Goal: Transaction & Acquisition: Download file/media

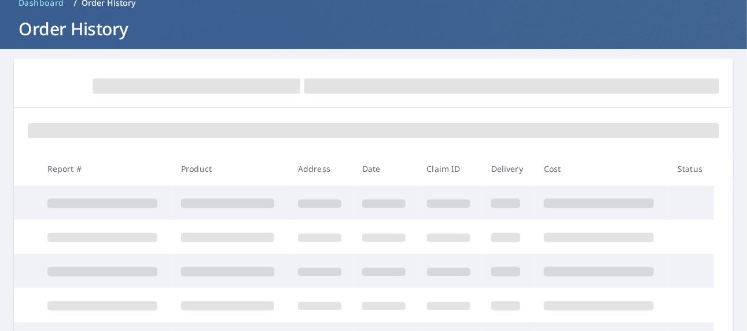
scroll to position [116, 0]
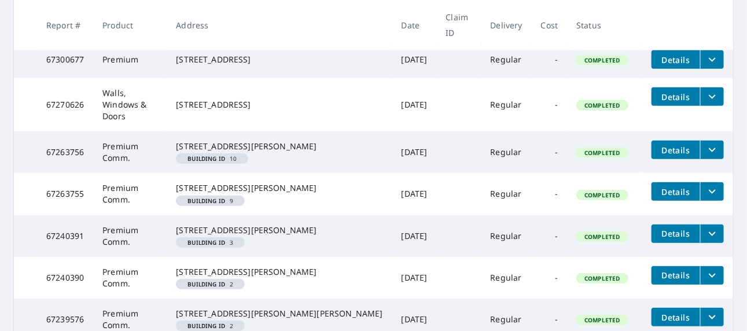
scroll to position [173, 0]
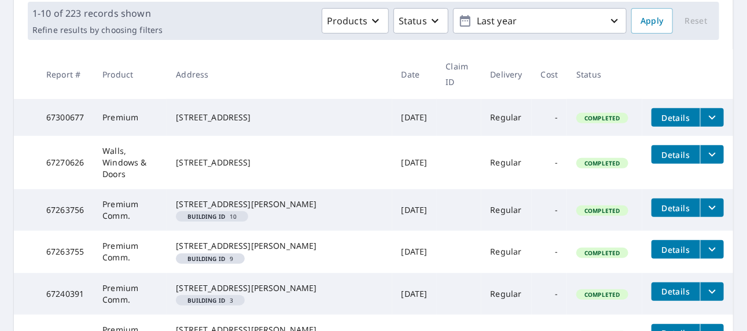
click at [659, 203] on span "Details" at bounding box center [676, 208] width 35 height 11
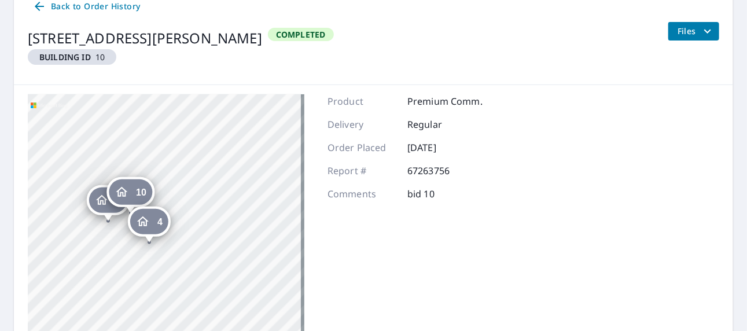
scroll to position [58, 0]
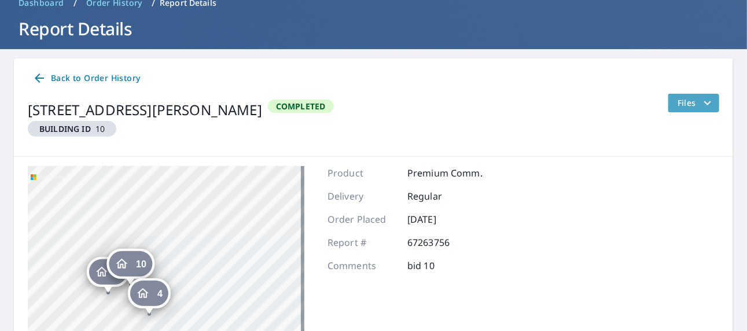
click at [668, 101] on button "Files" at bounding box center [694, 103] width 52 height 19
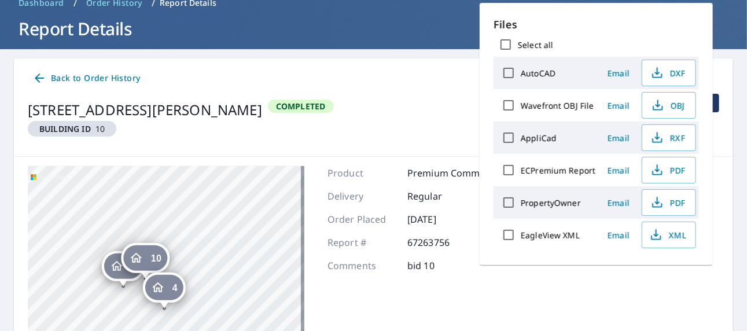
click at [449, 119] on div "[STREET_ADDRESS][PERSON_NAME] Completed Files" at bounding box center [374, 120] width 692 height 53
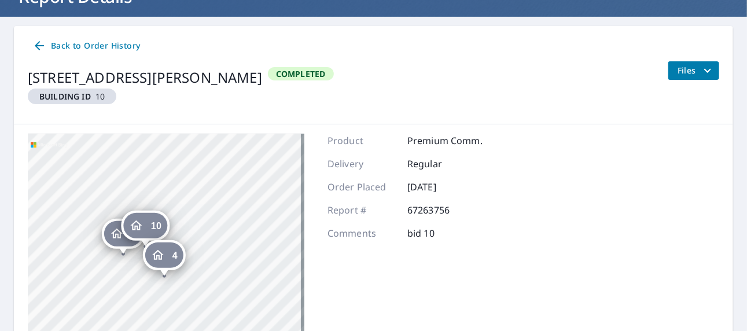
scroll to position [56, 0]
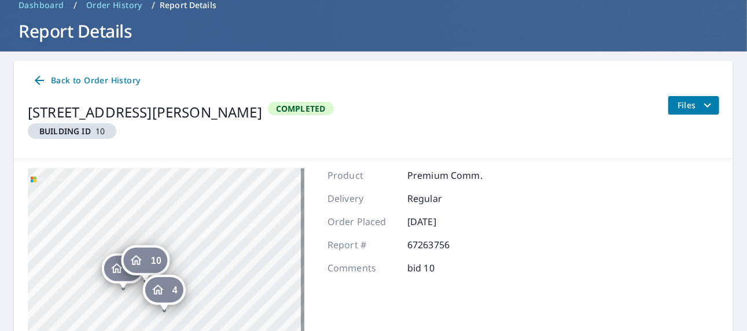
click at [681, 104] on span "Files" at bounding box center [696, 105] width 37 height 14
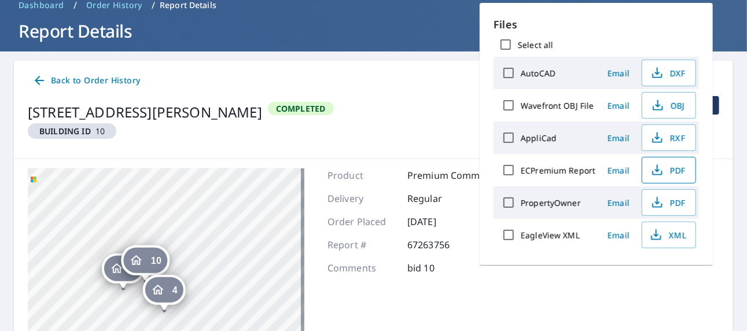
click at [680, 171] on span "PDF" at bounding box center [667, 170] width 37 height 14
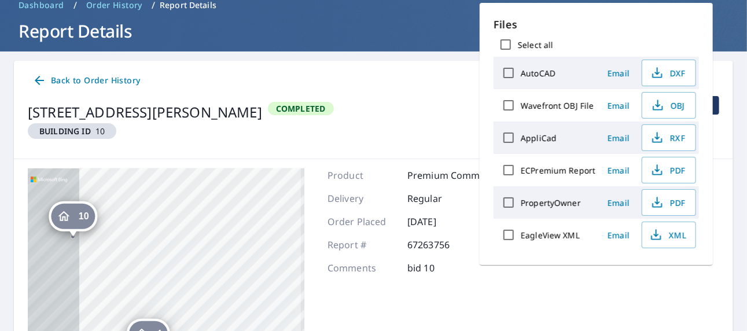
drag, startPoint x: 165, startPoint y: 272, endPoint x: 364, endPoint y: 249, distance: 200.4
click at [363, 248] on div "9 [STREET_ADDRESS][PERSON_NAME] 10 [STREET_ADDRESS][PERSON_NAME] 4 [STREET_ADDR…" at bounding box center [373, 313] width 719 height 308
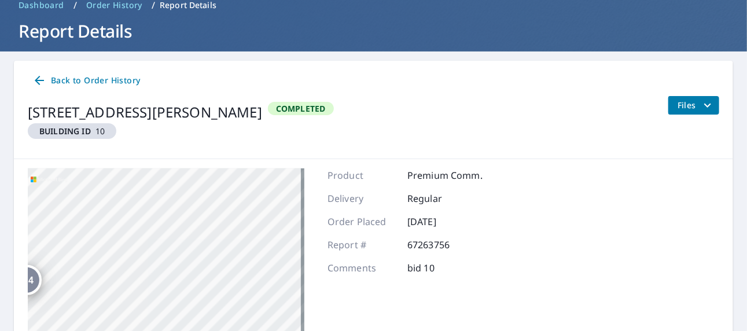
drag, startPoint x: 275, startPoint y: 282, endPoint x: 295, endPoint y: 281, distance: 20.3
click at [287, 281] on div "9 [STREET_ADDRESS][PERSON_NAME] 10 [STREET_ADDRESS][PERSON_NAME] 4 [STREET_ADDR…" at bounding box center [166, 312] width 277 height 289
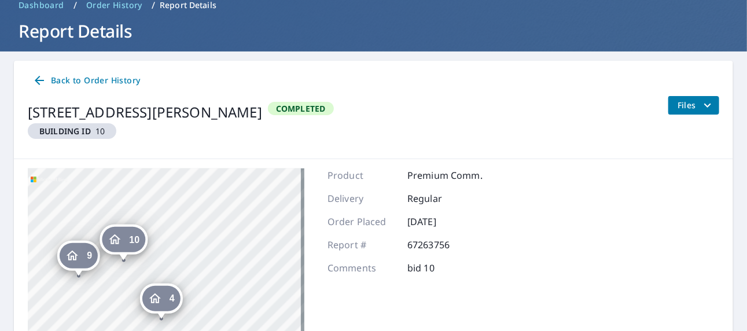
click at [157, 299] on icon "Dropped pin, building 4, Residential property, 248 Robert Ct Glendale Heights, …" at bounding box center [155, 299] width 14 height 14
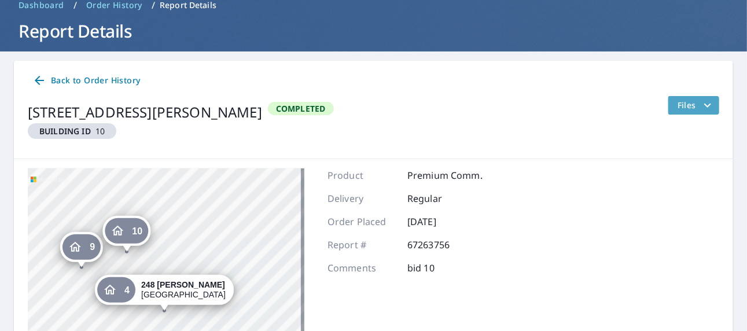
click at [668, 103] on button "Files" at bounding box center [694, 105] width 52 height 19
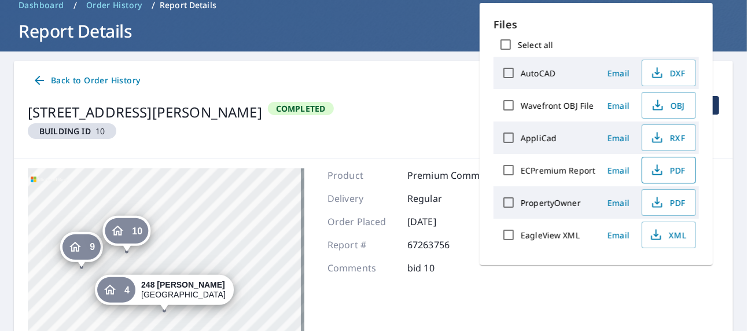
click at [671, 170] on span "PDF" at bounding box center [667, 170] width 37 height 14
click at [91, 244] on span "9" at bounding box center [92, 247] width 5 height 9
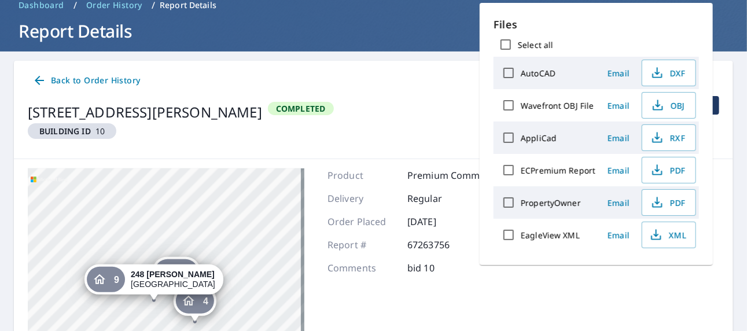
click at [183, 263] on div "10" at bounding box center [176, 271] width 43 height 25
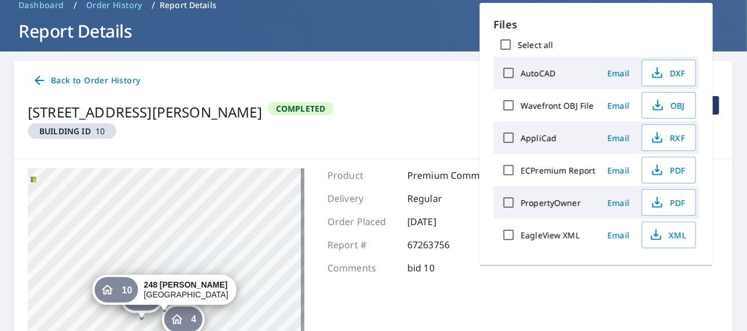
click at [150, 306] on div "10 [STREET_ADDRESS][PERSON_NAME]" at bounding box center [165, 293] width 144 height 36
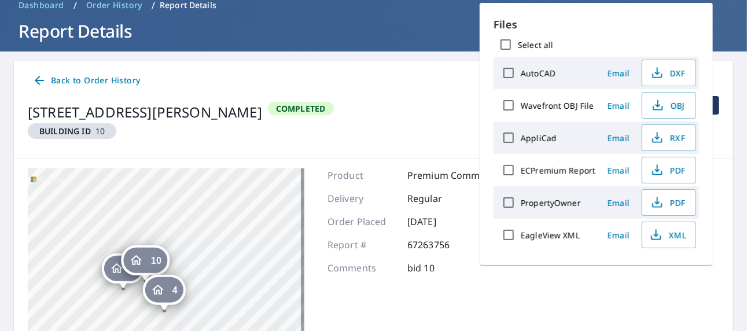
click at [122, 276] on div "10 [STREET_ADDRESS][PERSON_NAME]" at bounding box center [146, 263] width 48 height 36
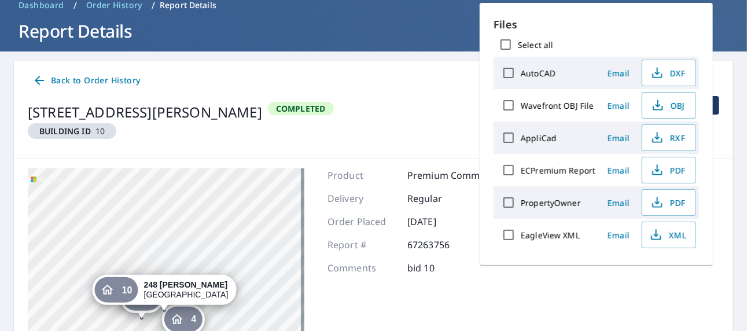
click at [145, 311] on div "9 [STREET_ADDRESS][PERSON_NAME]" at bounding box center [141, 298] width 43 height 30
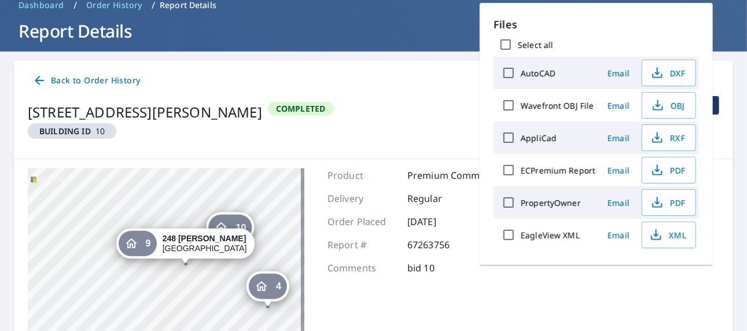
drag, startPoint x: 243, startPoint y: 185, endPoint x: 247, endPoint y: 111, distance: 74.2
click at [247, 111] on div "Back to Order History [STREET_ADDRESS][PERSON_NAME] Building ID 10 Completed Fi…" at bounding box center [373, 264] width 719 height 406
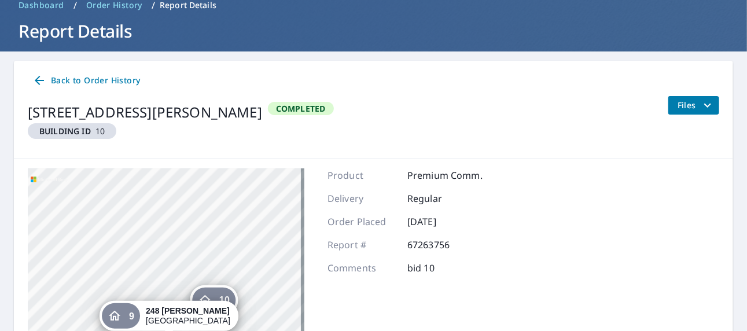
click at [248, 201] on div "4 [STREET_ADDRESS][PERSON_NAME] 10 [STREET_ADDRESS][PERSON_NAME] 9 [STREET_ADDR…" at bounding box center [166, 312] width 277 height 289
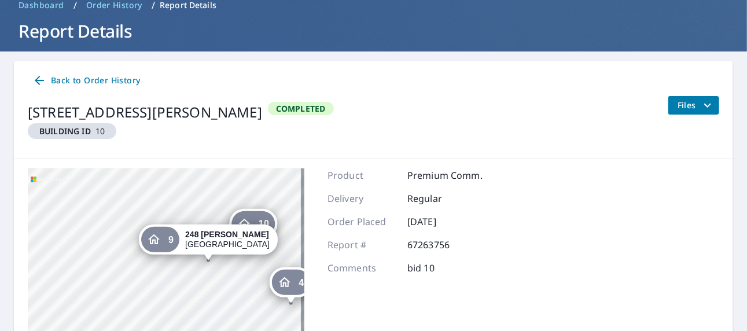
drag, startPoint x: 175, startPoint y: 273, endPoint x: 215, endPoint y: 192, distance: 89.6
click at [215, 192] on div "4 [STREET_ADDRESS][PERSON_NAME] 10 [STREET_ADDRESS][PERSON_NAME] 9 [STREET_ADDR…" at bounding box center [166, 312] width 277 height 289
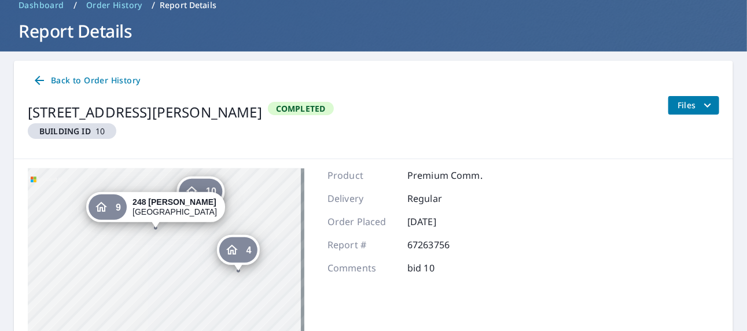
drag, startPoint x: 186, startPoint y: 257, endPoint x: 167, endPoint y: 244, distance: 22.5
click at [167, 244] on div "4 [STREET_ADDRESS][PERSON_NAME] 10 [STREET_ADDRESS][PERSON_NAME] 9 [STREET_ADDR…" at bounding box center [166, 312] width 277 height 289
click at [240, 250] on div "4" at bounding box center [238, 249] width 38 height 25
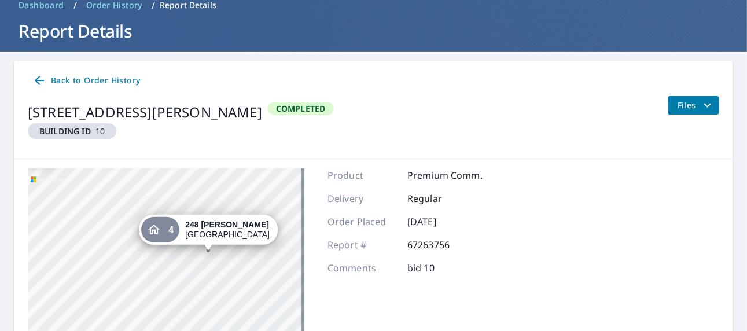
drag, startPoint x: 179, startPoint y: 251, endPoint x: 279, endPoint y: 166, distance: 131.0
click at [279, 166] on div "9 [STREET_ADDRESS][PERSON_NAME] 10 [STREET_ADDRESS][PERSON_NAME] 4 [STREET_ADDR…" at bounding box center [373, 313] width 719 height 308
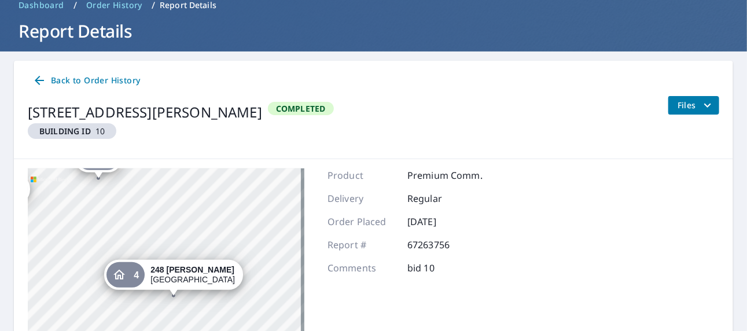
click at [241, 216] on div "9 [STREET_ADDRESS][PERSON_NAME] 10 [STREET_ADDRESS][PERSON_NAME] 4 [STREET_ADDR…" at bounding box center [166, 312] width 277 height 289
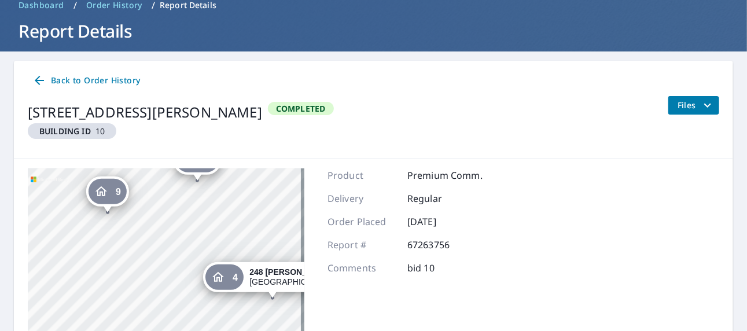
drag, startPoint x: 140, startPoint y: 211, endPoint x: 239, endPoint y: 214, distance: 99.0
click at [239, 214] on div "9 [STREET_ADDRESS][PERSON_NAME] 10 [STREET_ADDRESS][PERSON_NAME] 4 [STREET_ADDR…" at bounding box center [166, 312] width 277 height 289
click at [63, 80] on span "Back to Order History" at bounding box center [86, 81] width 108 height 14
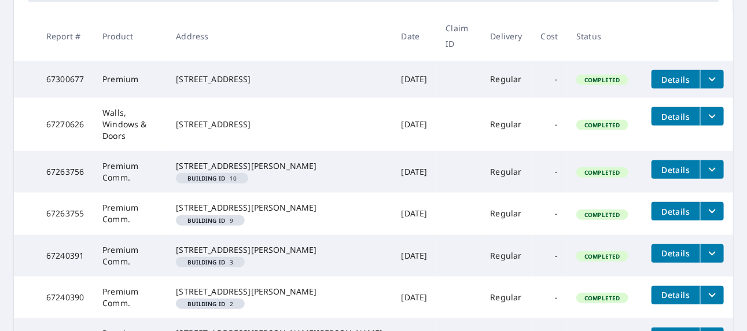
scroll to position [229, 0]
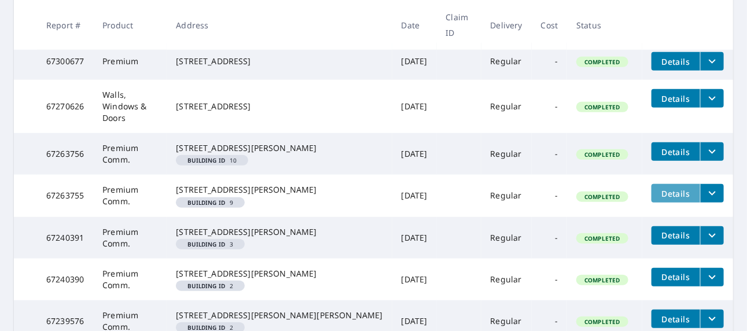
click at [660, 188] on span "Details" at bounding box center [676, 193] width 35 height 11
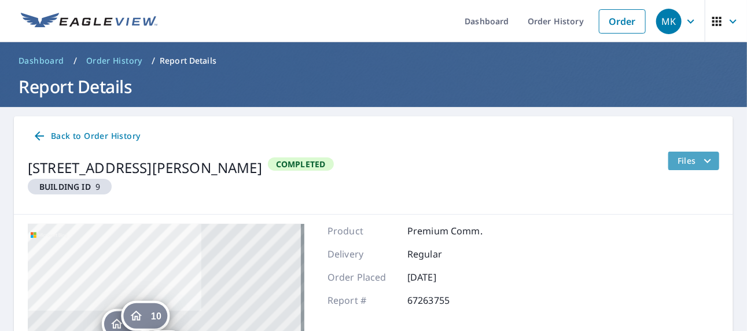
click at [678, 160] on span "Files" at bounding box center [696, 161] width 37 height 14
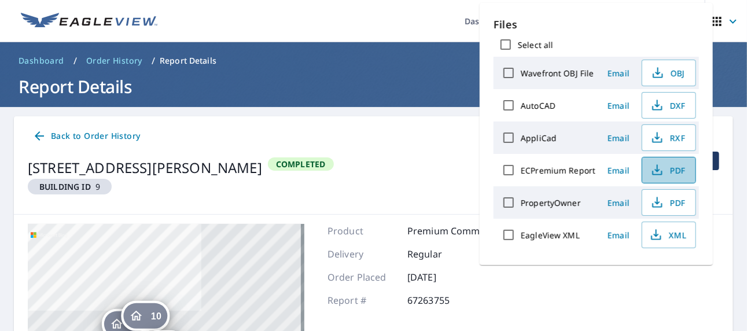
click at [675, 165] on span "PDF" at bounding box center [667, 170] width 37 height 14
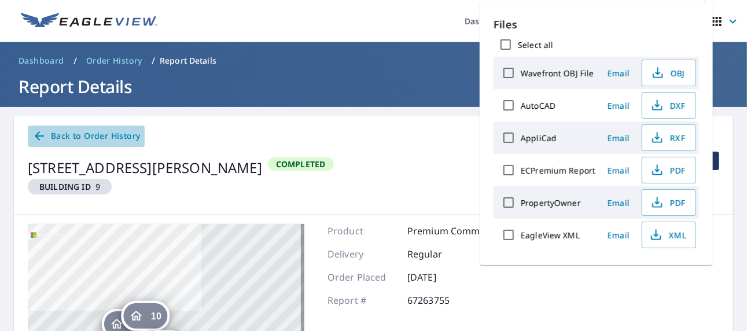
click at [74, 134] on span "Back to Order History" at bounding box center [86, 136] width 108 height 14
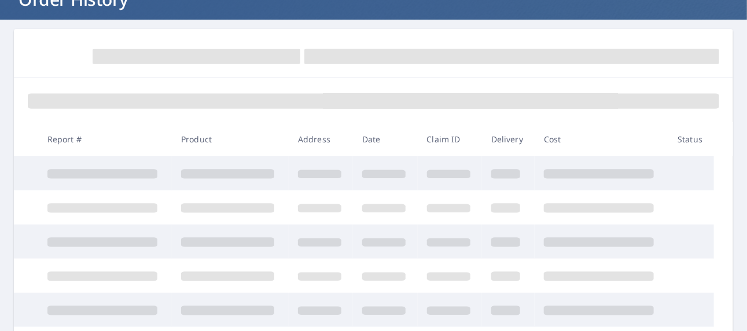
scroll to position [116, 0]
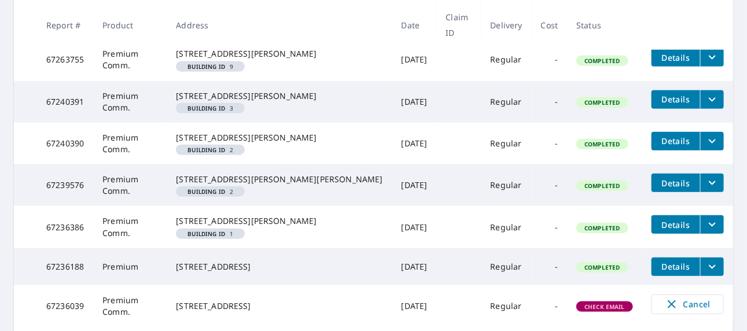
scroll to position [347, 0]
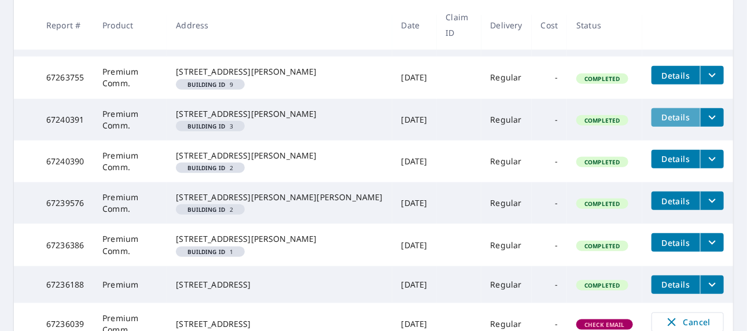
click at [659, 118] on span "Details" at bounding box center [676, 117] width 35 height 11
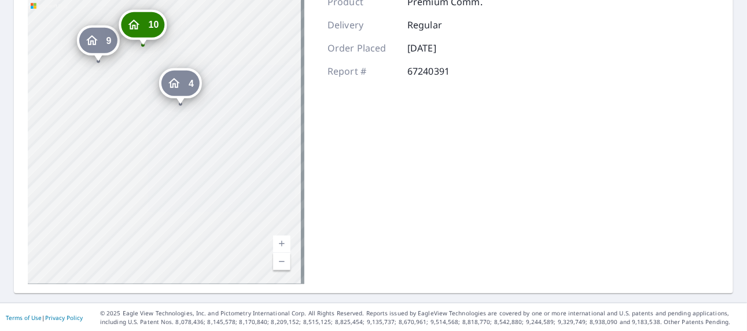
drag, startPoint x: 112, startPoint y: 141, endPoint x: 311, endPoint y: 102, distance: 202.8
click at [307, 102] on div "9 [STREET_ADDRESS][PERSON_NAME] 10 [STREET_ADDRESS][PERSON_NAME] 4 [STREET_ADDR…" at bounding box center [373, 140] width 719 height 308
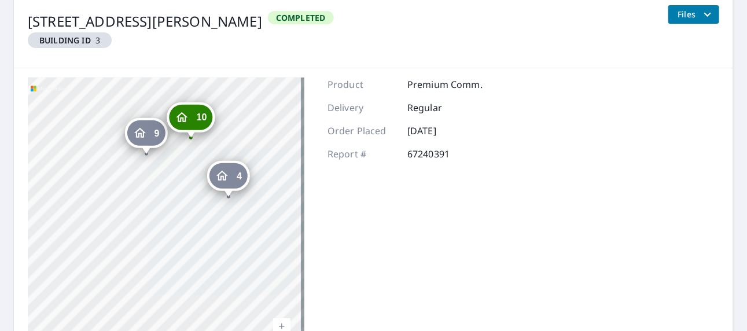
scroll to position [171, 0]
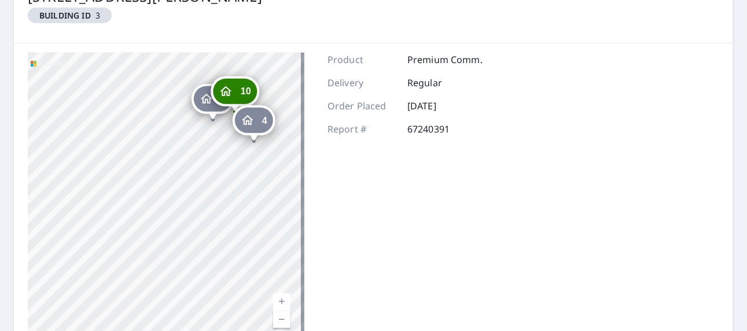
click at [395, 153] on div "Product Premium Comm. Delivery Regular Order Placed [DATE] Report # 67240391" at bounding box center [405, 197] width 155 height 289
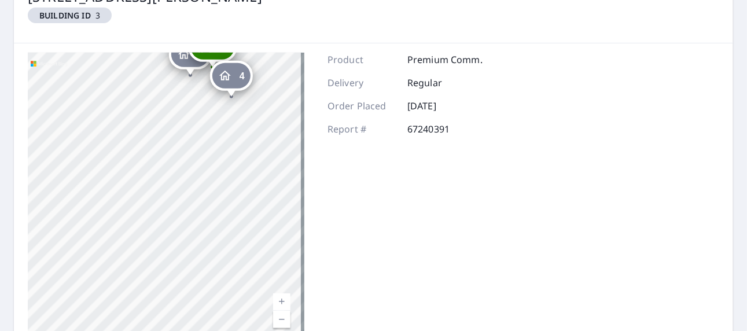
drag, startPoint x: 252, startPoint y: 30, endPoint x: 254, endPoint y: 82, distance: 51.5
click at [254, 82] on div "Back to Order History [STREET_ADDRESS][PERSON_NAME] Building ID 3 Completed Fil…" at bounding box center [373, 148] width 719 height 406
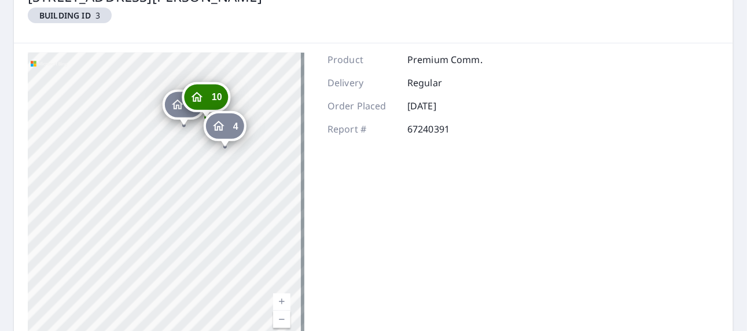
drag, startPoint x: 210, startPoint y: 169, endPoint x: 203, endPoint y: 192, distance: 24.3
click at [203, 192] on div "9 [STREET_ADDRESS][PERSON_NAME] 10 [STREET_ADDRESS][PERSON_NAME] 4 [STREET_ADDR…" at bounding box center [166, 197] width 277 height 289
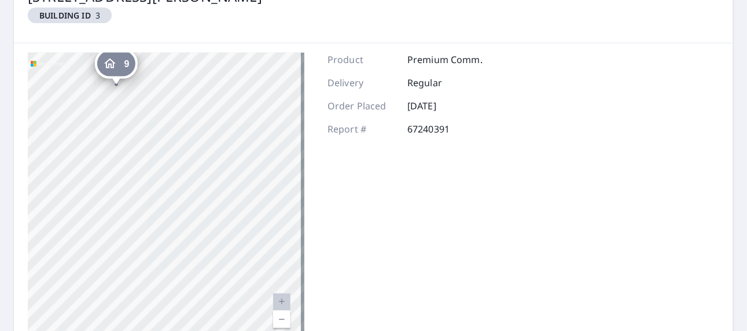
drag, startPoint x: 147, startPoint y: 95, endPoint x: 137, endPoint y: 249, distance: 154.3
click at [137, 249] on div "9 [STREET_ADDRESS][PERSON_NAME] 10 [STREET_ADDRESS][PERSON_NAME] 4 [STREET_ADDR…" at bounding box center [166, 197] width 277 height 289
click at [516, 116] on div "9 [STREET_ADDRESS][PERSON_NAME] 10 [STREET_ADDRESS][PERSON_NAME] 4 [STREET_ADDR…" at bounding box center [373, 197] width 719 height 308
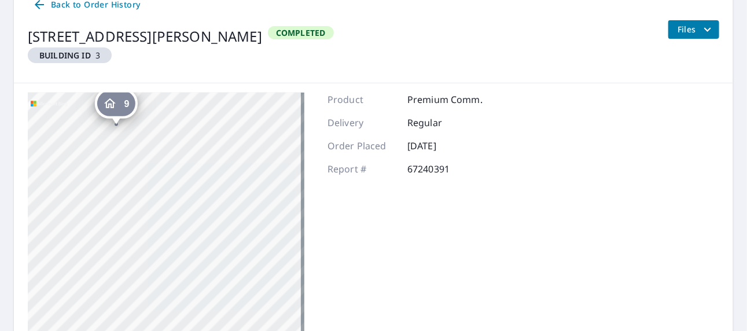
scroll to position [113, 0]
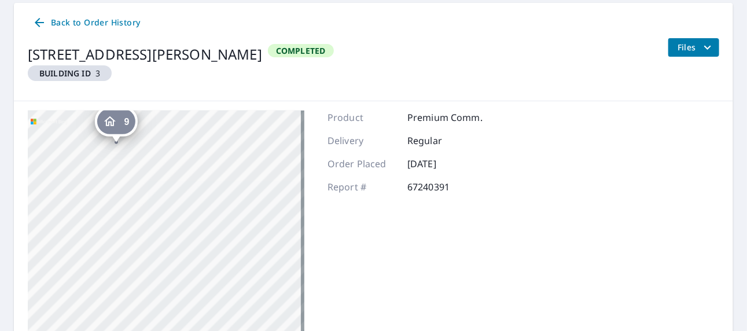
click at [82, 25] on span "Back to Order History" at bounding box center [86, 23] width 108 height 14
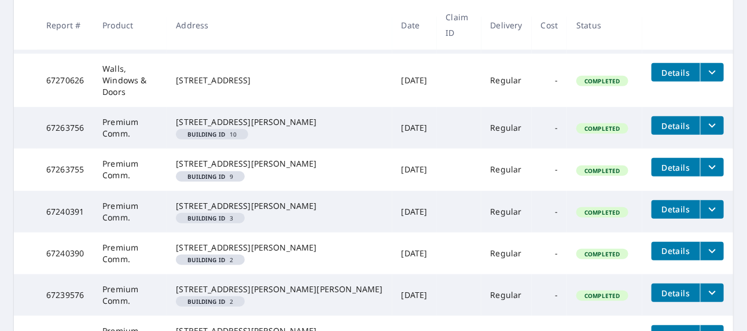
scroll to position [231, 0]
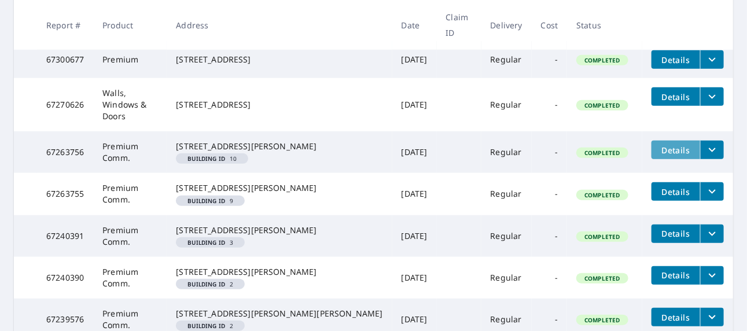
click at [659, 145] on span "Details" at bounding box center [676, 150] width 35 height 11
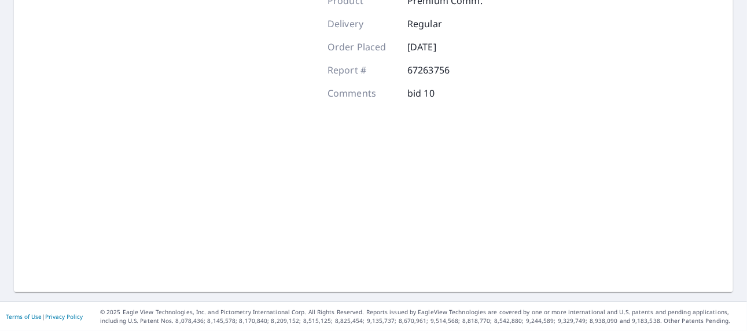
scroll to position [229, 0]
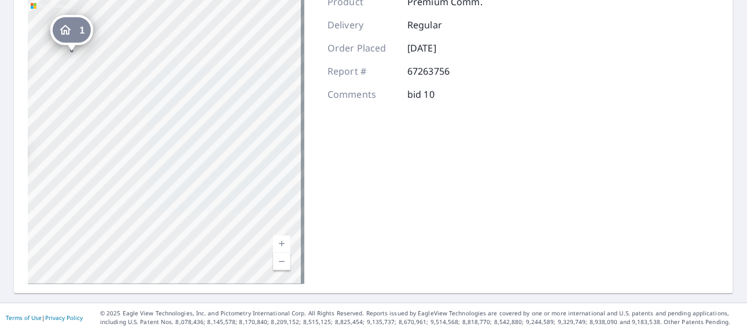
drag, startPoint x: 98, startPoint y: 159, endPoint x: 359, endPoint y: 155, distance: 261.6
click at [359, 155] on div "2 [STREET_ADDRESS][PERSON_NAME] 3 [STREET_ADDRESS][PERSON_NAME] 1 [STREET_ADDRE…" at bounding box center [373, 140] width 719 height 308
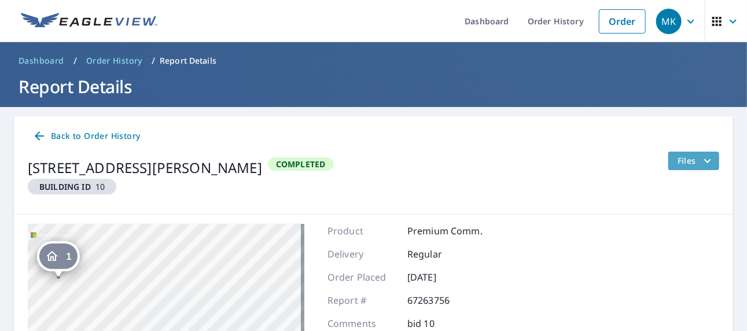
click at [688, 161] on span "Files" at bounding box center [696, 161] width 37 height 14
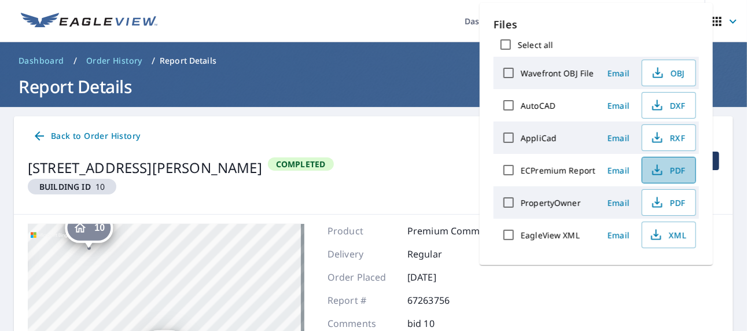
click at [670, 168] on span "PDF" at bounding box center [667, 170] width 37 height 14
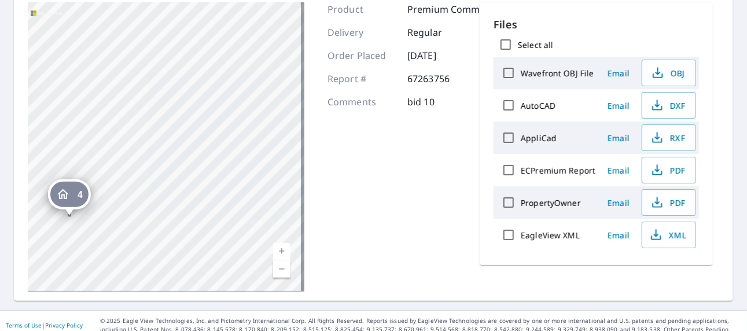
scroll to position [229, 0]
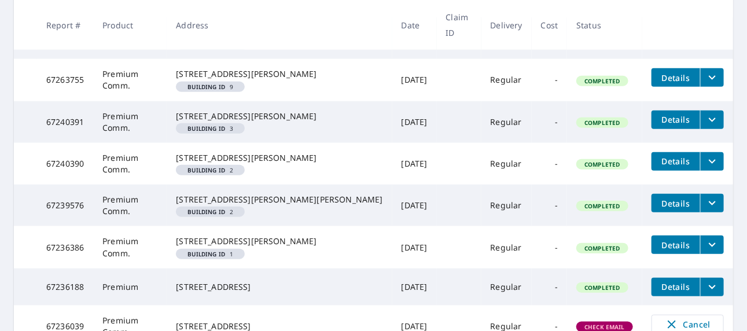
scroll to position [287, 0]
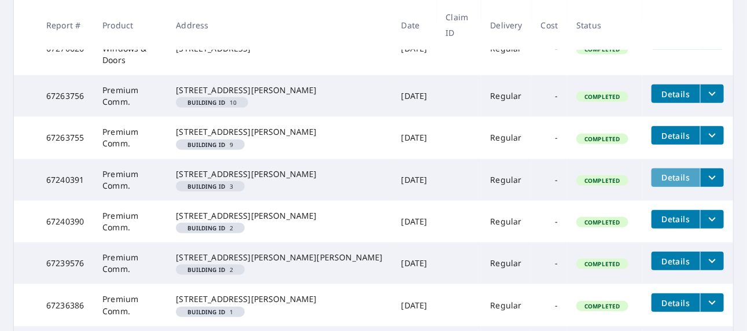
click at [659, 178] on span "Details" at bounding box center [676, 177] width 35 height 11
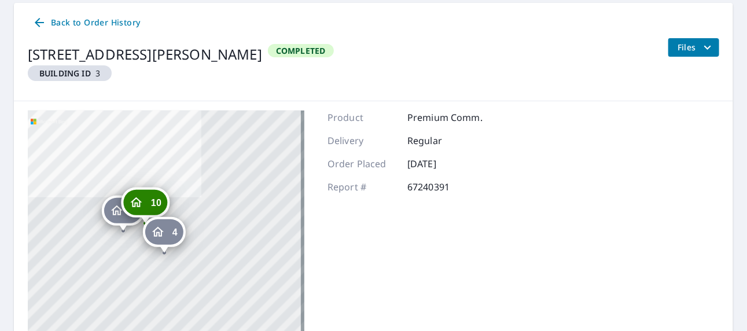
scroll to position [56, 0]
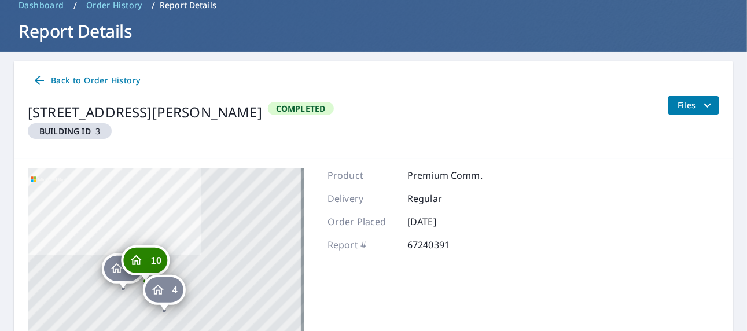
click at [678, 108] on span "Files" at bounding box center [696, 105] width 37 height 14
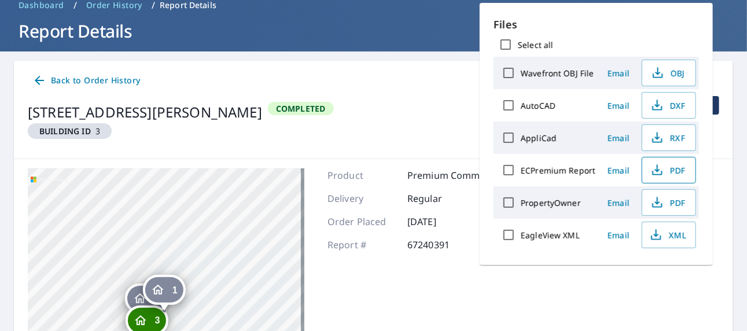
click at [670, 171] on span "PDF" at bounding box center [667, 170] width 37 height 14
click at [72, 80] on span "Back to Order History" at bounding box center [86, 81] width 108 height 14
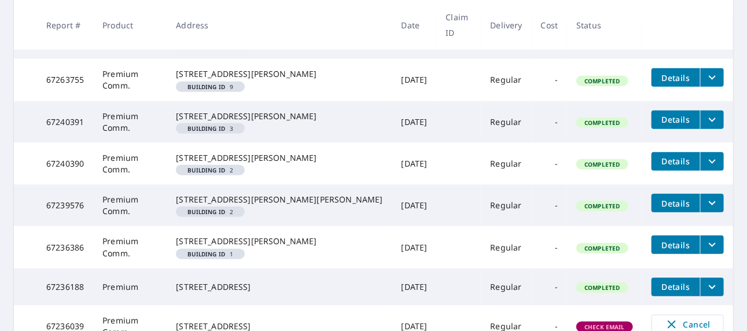
scroll to position [403, 0]
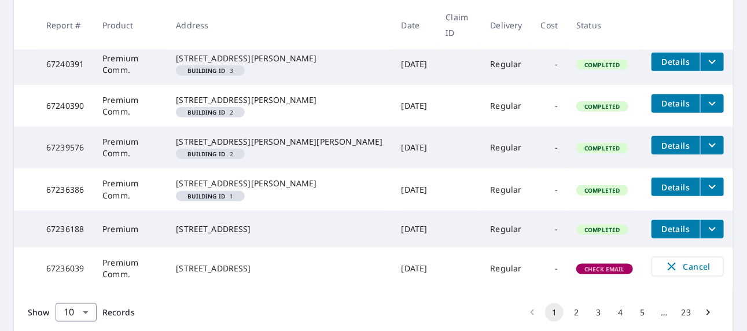
click at [659, 151] on span "Details" at bounding box center [676, 145] width 35 height 11
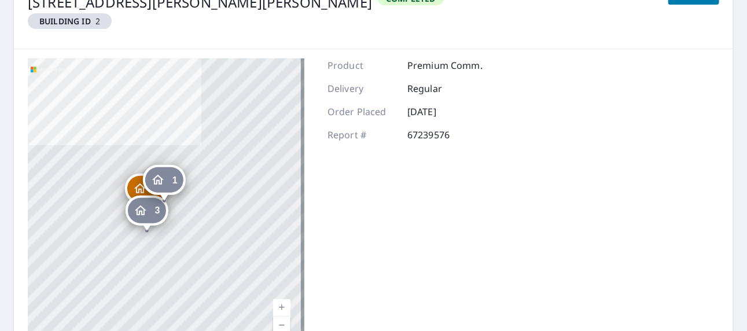
scroll to position [56, 0]
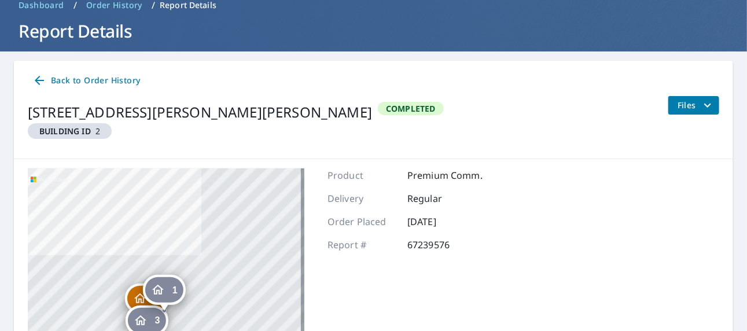
click at [678, 105] on span "Files" at bounding box center [696, 105] width 37 height 14
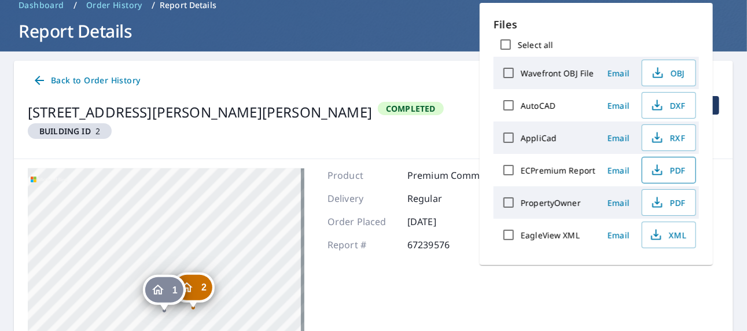
click at [667, 168] on span "PDF" at bounding box center [667, 170] width 37 height 14
click at [116, 80] on span "Back to Order History" at bounding box center [86, 81] width 108 height 14
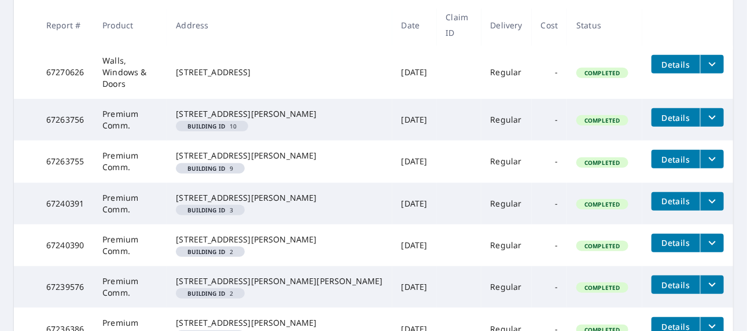
scroll to position [287, 0]
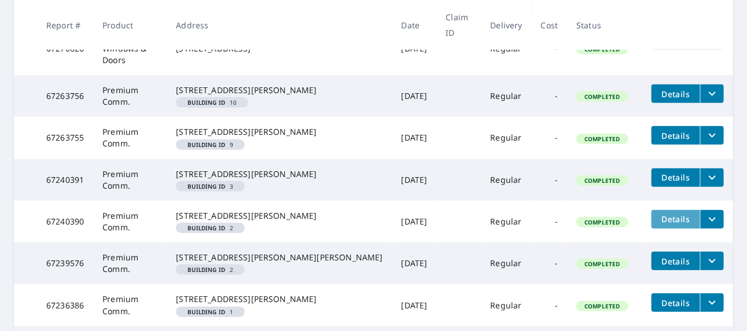
click at [659, 225] on span "Details" at bounding box center [676, 219] width 35 height 11
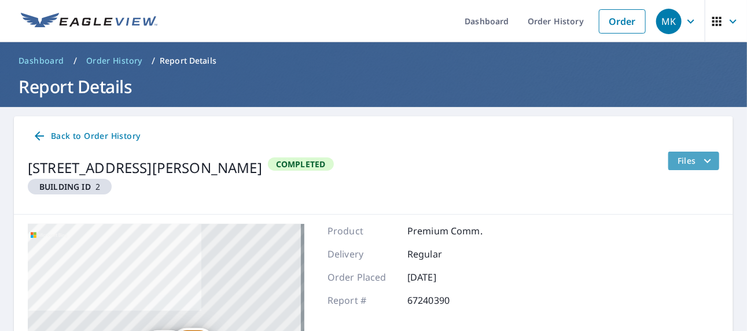
click at [678, 157] on span "Files" at bounding box center [696, 161] width 37 height 14
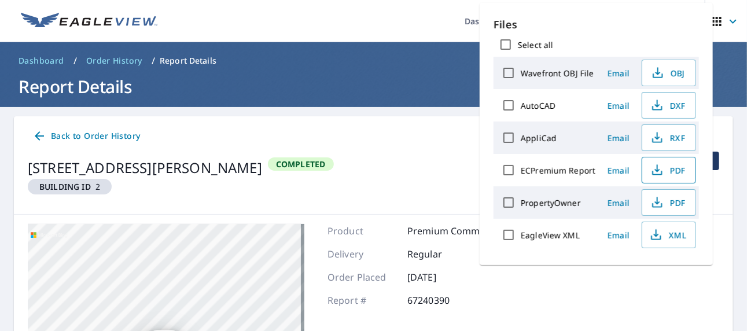
click at [675, 171] on span "PDF" at bounding box center [667, 170] width 37 height 14
